Goal: Information Seeking & Learning: Understand process/instructions

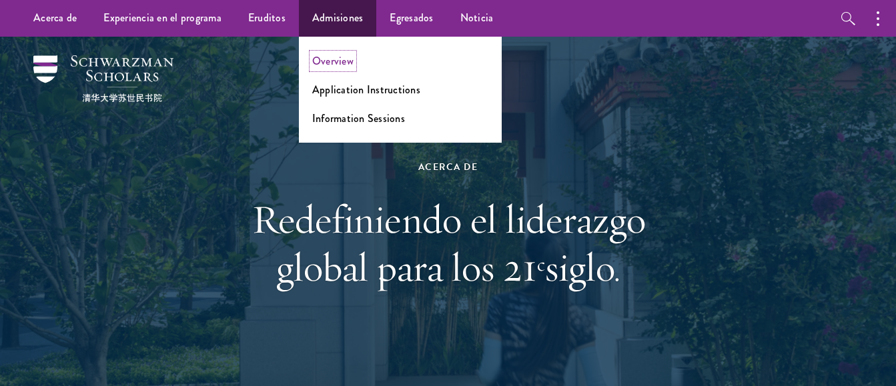
click at [344, 60] on link "Overview" at bounding box center [332, 60] width 41 height 15
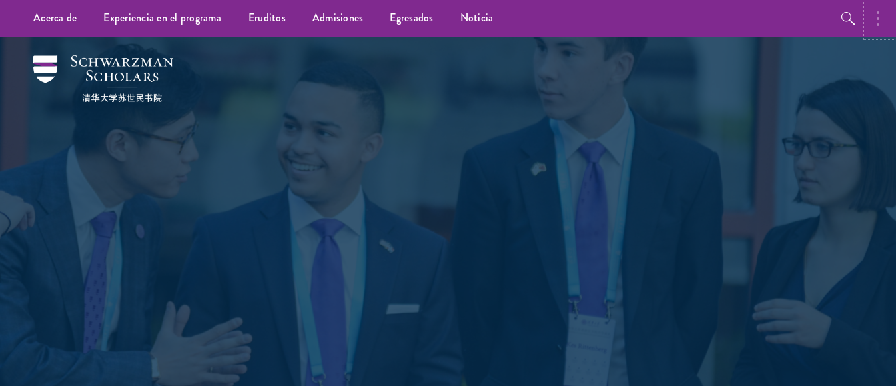
click at [878, 17] on circle "button" at bounding box center [878, 18] width 3 height 3
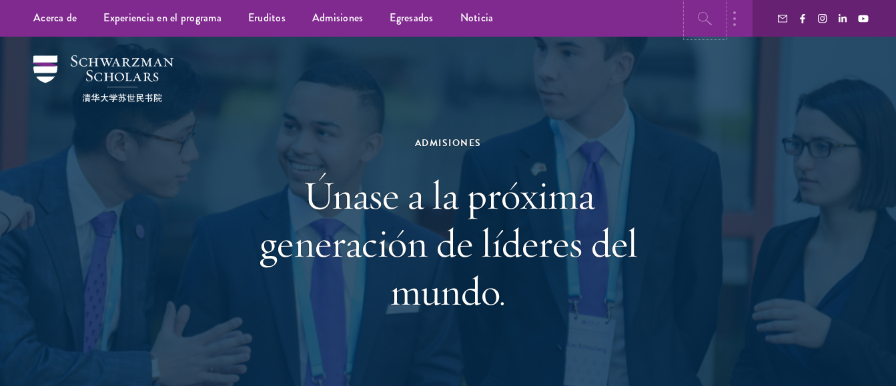
click at [699, 19] on icon "button" at bounding box center [705, 18] width 14 height 13
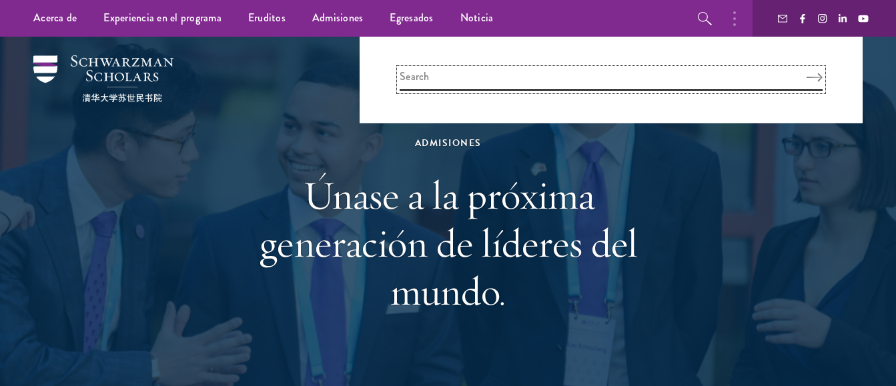
click at [435, 78] on input "search" at bounding box center [611, 80] width 423 height 22
type input "iniciar sesion"
click at [821, 76] on icon "Search" at bounding box center [821, 77] width 16 height 9
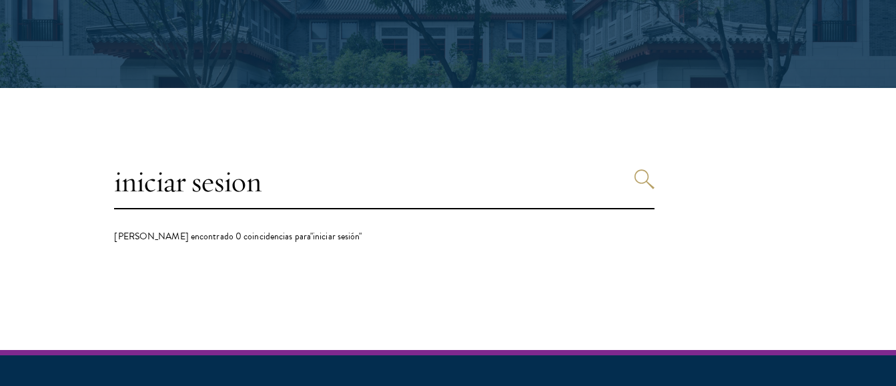
scroll to position [267, 0]
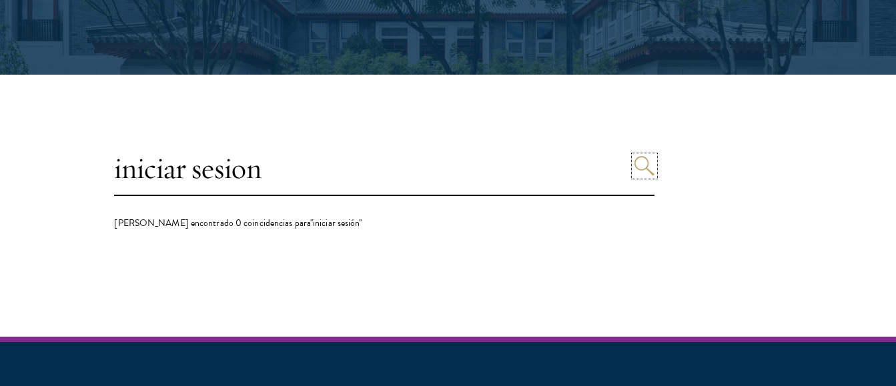
drag, startPoint x: 653, startPoint y: 164, endPoint x: 605, endPoint y: 165, distance: 48.1
click at [649, 167] on icon "Buscar" at bounding box center [645, 166] width 20 height 20
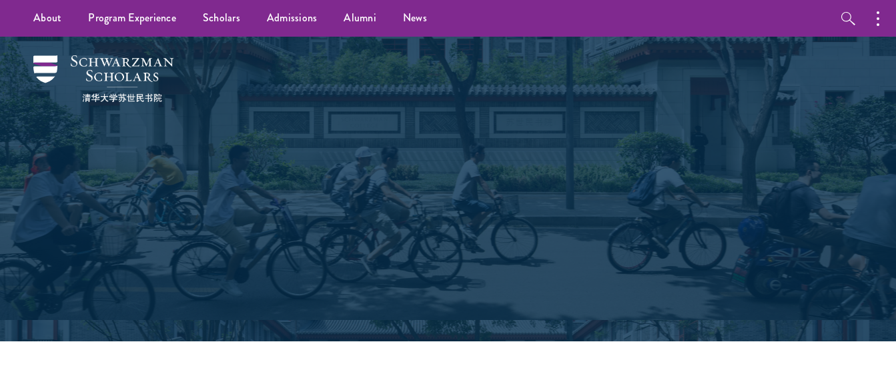
click at [645, 163] on div "Search Schwarzman Scholars" at bounding box center [448, 190] width 460 height 182
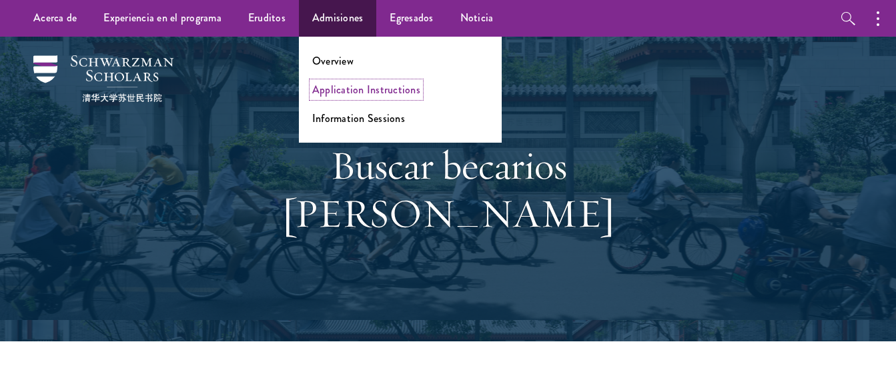
click at [336, 93] on link "Application Instructions" at bounding box center [366, 89] width 108 height 15
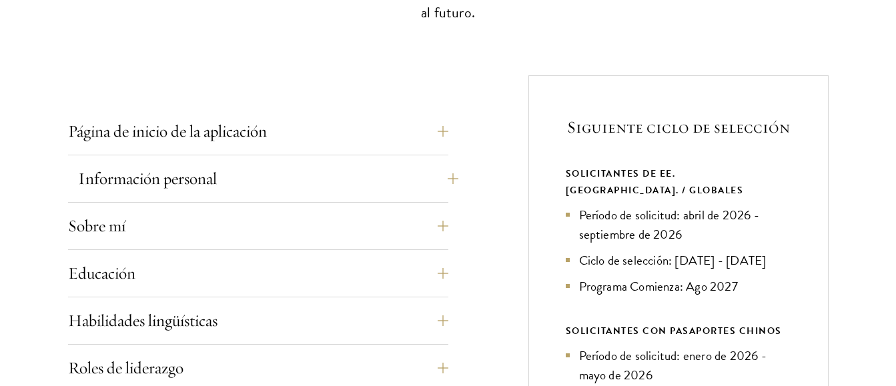
scroll to position [495, 0]
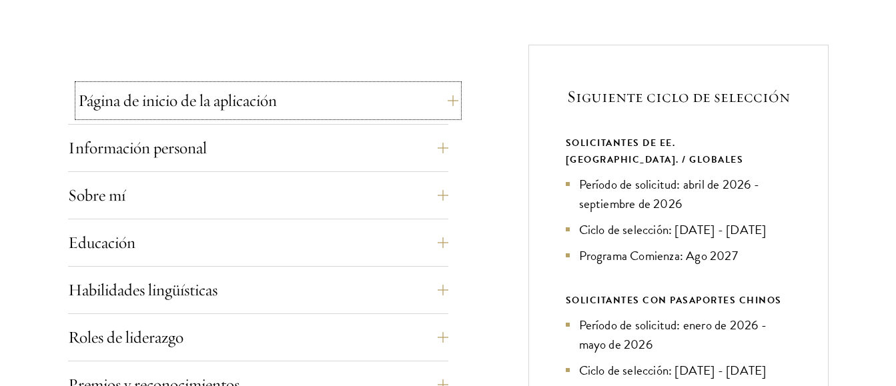
click at [450, 97] on button "Página de inicio de la aplicación" at bounding box center [268, 101] width 380 height 32
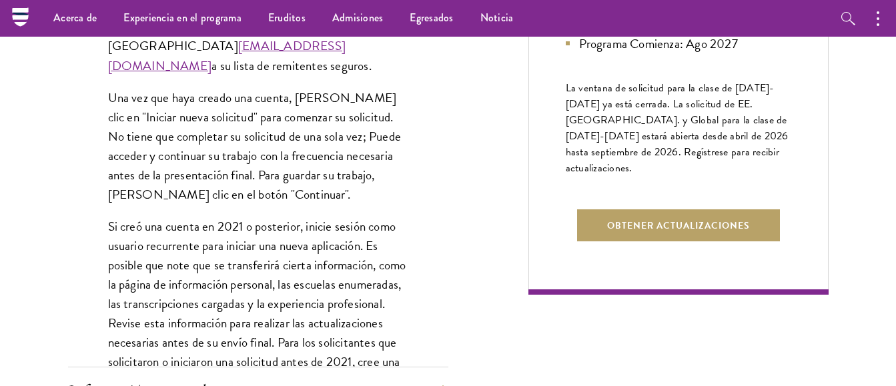
scroll to position [829, 0]
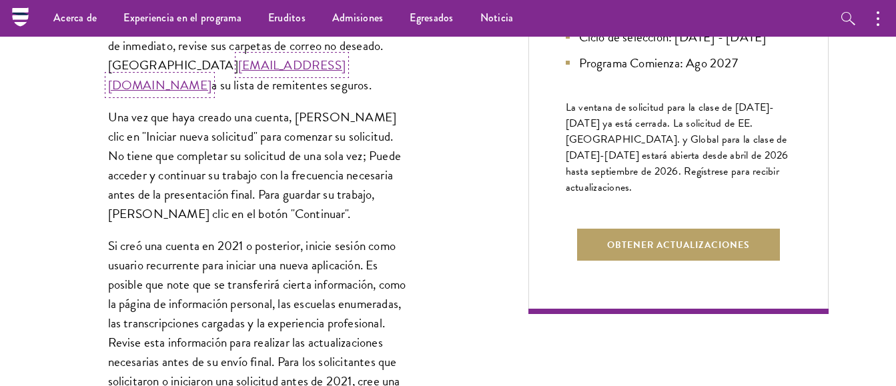
click at [246, 61] on link "[EMAIL_ADDRESS][DOMAIN_NAME]" at bounding box center [227, 74] width 238 height 39
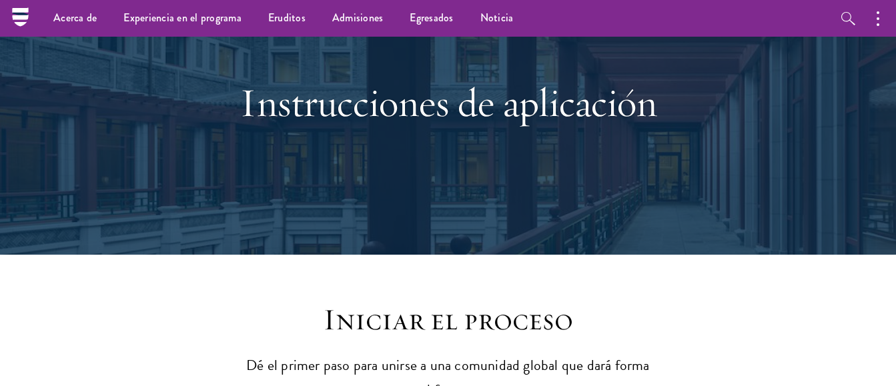
scroll to position [0, 0]
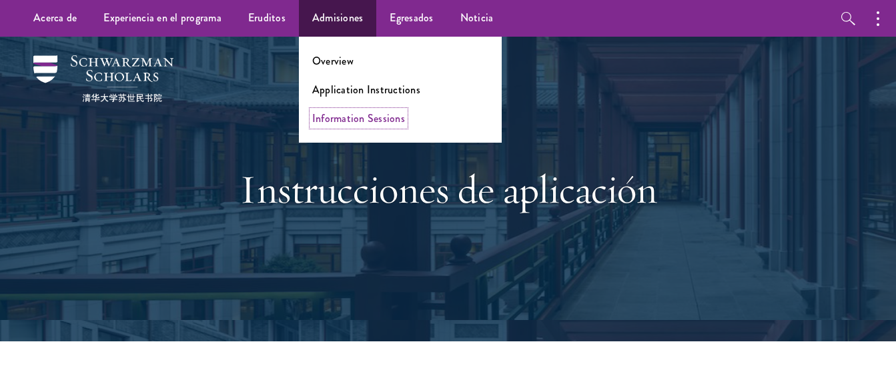
click at [338, 119] on link "Information Sessions" at bounding box center [358, 118] width 93 height 15
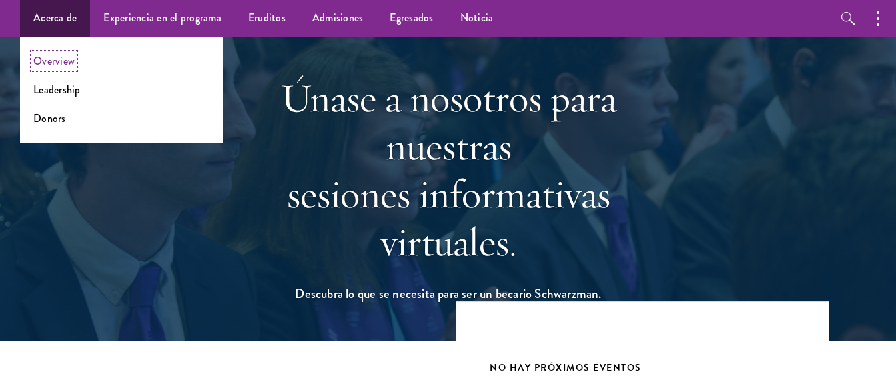
click at [51, 62] on link "Overview" at bounding box center [53, 60] width 41 height 15
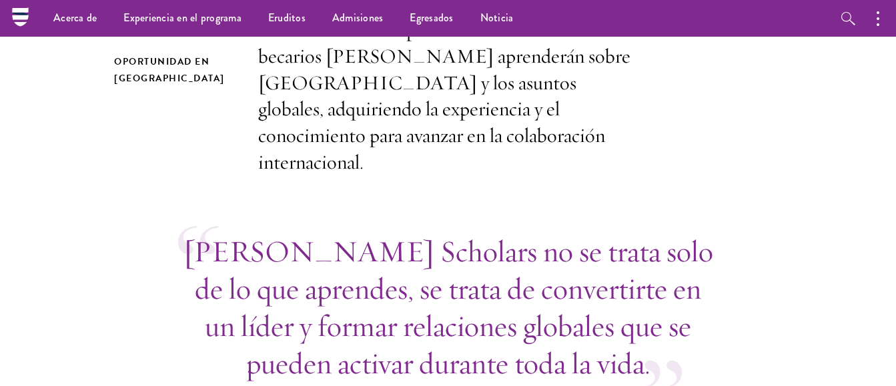
scroll to position [267, 0]
